Goal: Task Accomplishment & Management: Manage account settings

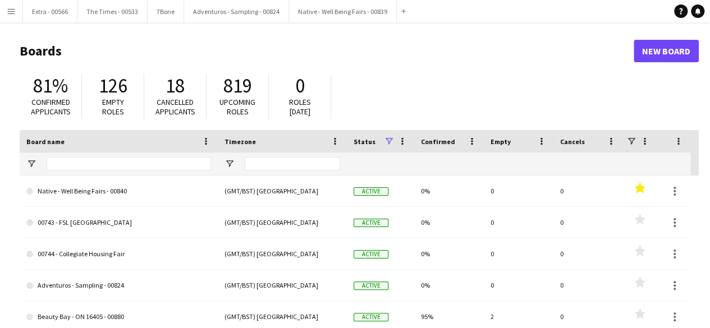
click at [15, 15] on app-icon "Menu" at bounding box center [11, 11] width 9 height 9
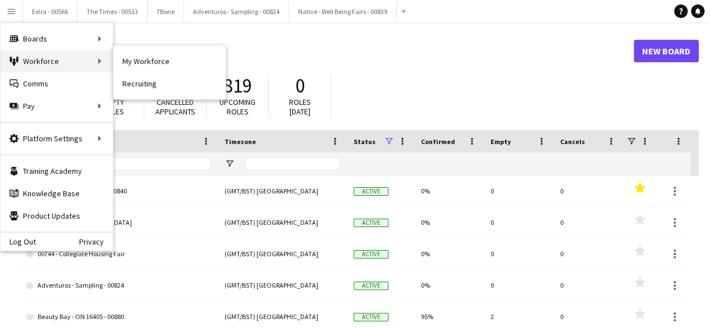
click at [42, 58] on div "Workforce Workforce" at bounding box center [57, 61] width 112 height 22
click at [151, 65] on link "My Workforce" at bounding box center [169, 61] width 112 height 22
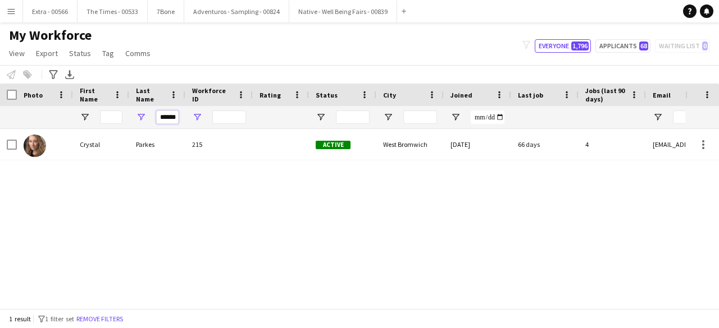
scroll to position [0, 1]
drag, startPoint x: 158, startPoint y: 116, endPoint x: 195, endPoint y: 117, distance: 37.1
click at [195, 117] on div "******" at bounding box center [600, 117] width 1200 height 22
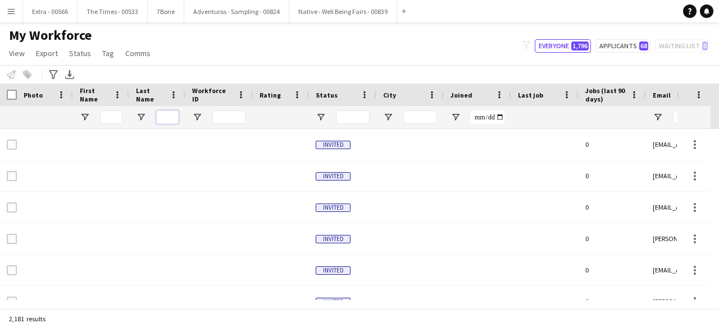
scroll to position [0, 0]
click at [322, 118] on span "Open Filter Menu" at bounding box center [320, 117] width 10 height 10
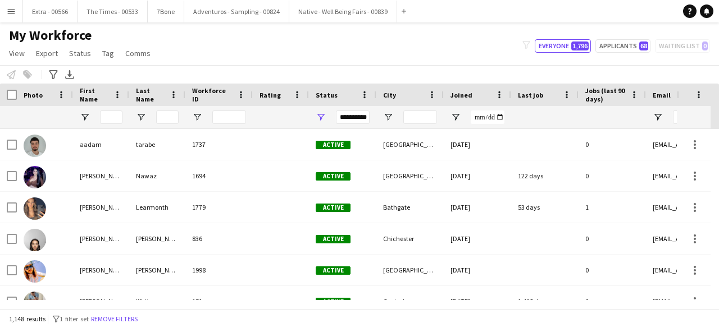
click at [351, 115] on div "**********" at bounding box center [353, 117] width 34 height 13
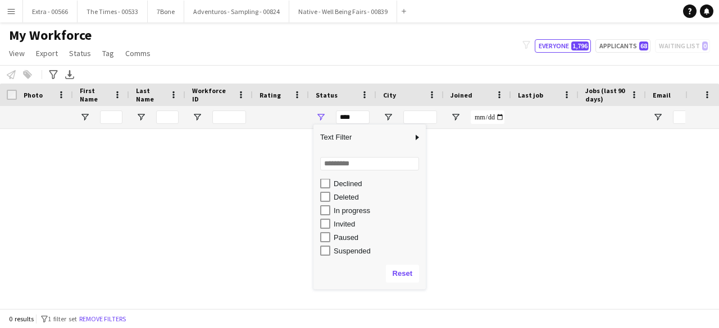
scroll to position [71, 0]
click at [323, 230] on div "Suspended" at bounding box center [373, 236] width 106 height 13
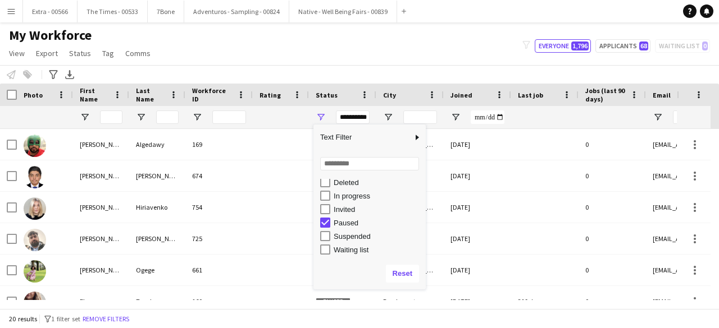
click at [330, 237] on div "Suspended" at bounding box center [373, 236] width 106 height 13
type input "**********"
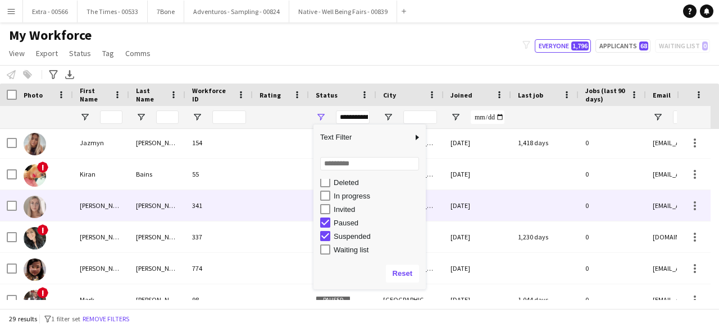
scroll to position [505, 0]
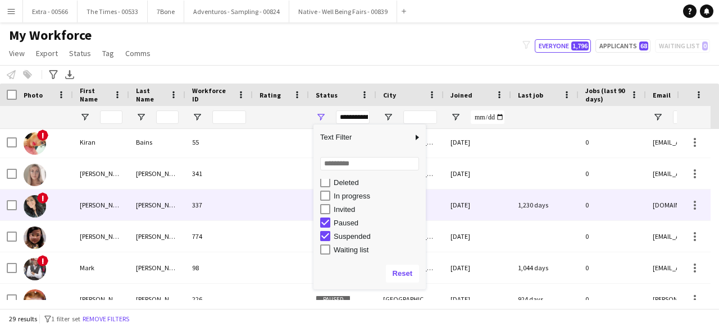
click at [52, 204] on div "!" at bounding box center [45, 205] width 56 height 31
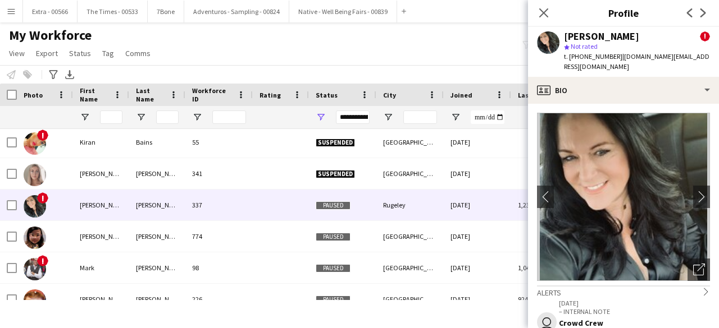
scroll to position [112, 0]
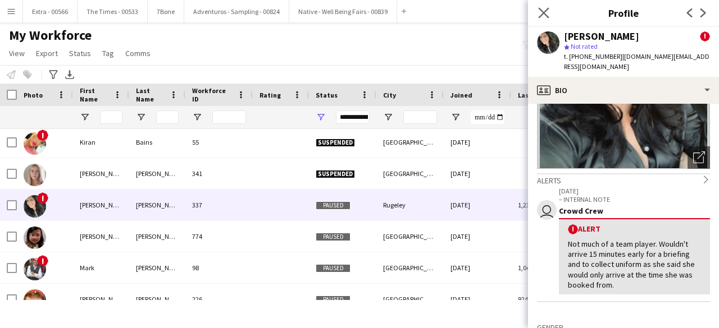
click at [548, 5] on app-icon "Close pop-in" at bounding box center [544, 13] width 16 height 16
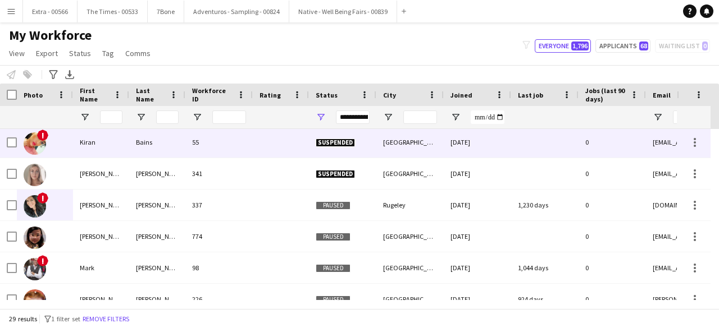
click at [93, 137] on div "Kiran" at bounding box center [101, 142] width 56 height 31
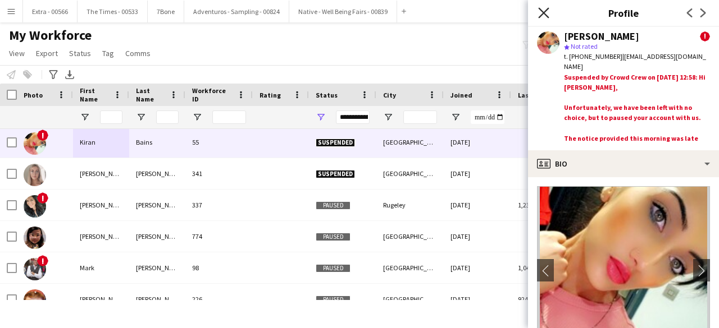
click at [544, 11] on icon at bounding box center [543, 12] width 11 height 11
